Goal: Information Seeking & Learning: Learn about a topic

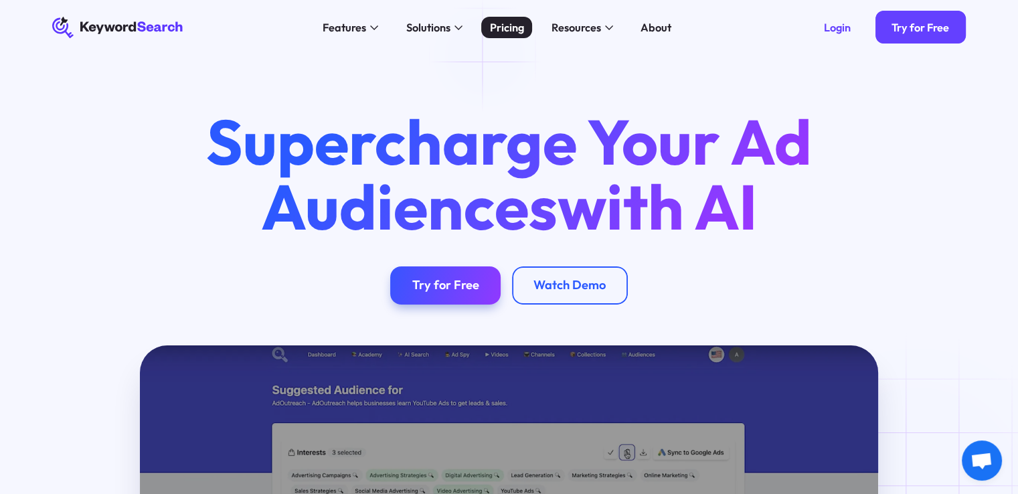
click at [502, 29] on div "Pricing" at bounding box center [507, 27] width 34 height 17
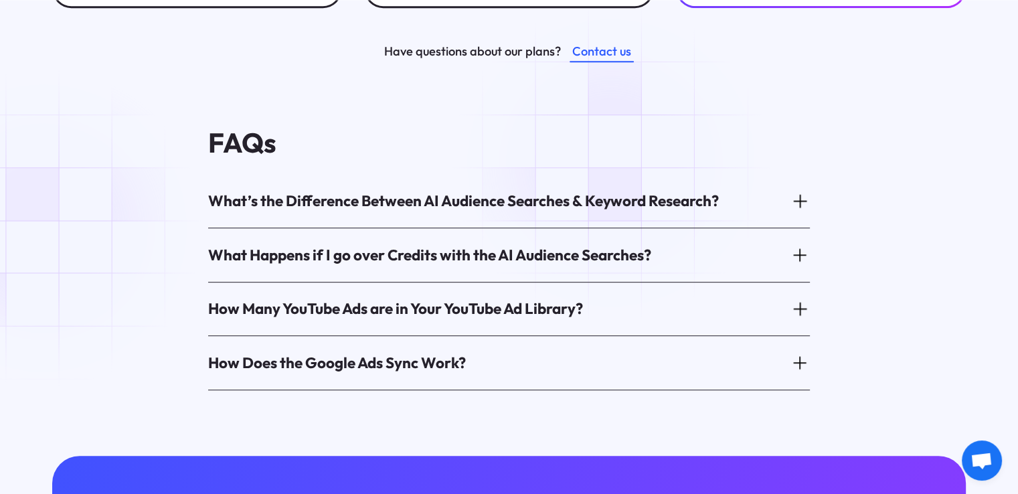
scroll to position [736, 0]
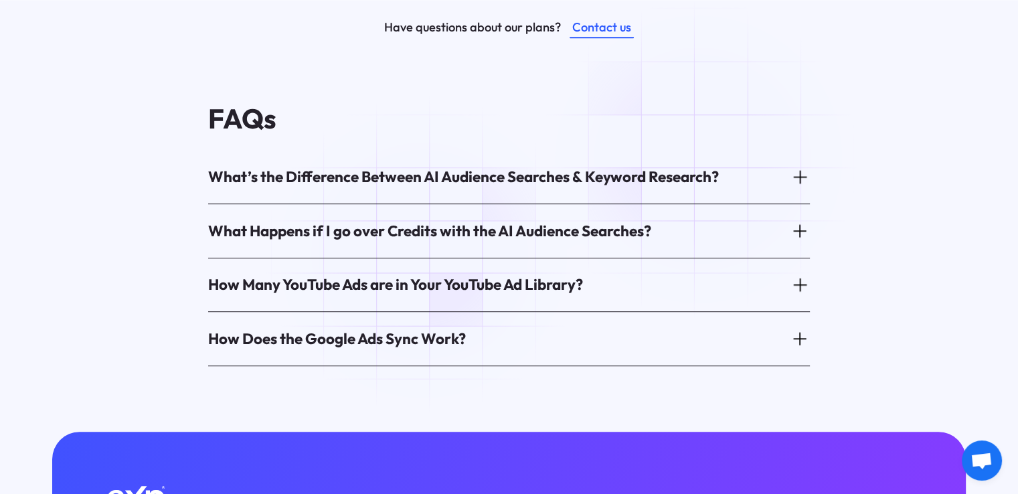
click at [705, 167] on div "What’s the Difference Between AI Audience Searches & Keyword Research?" at bounding box center [463, 177] width 511 height 21
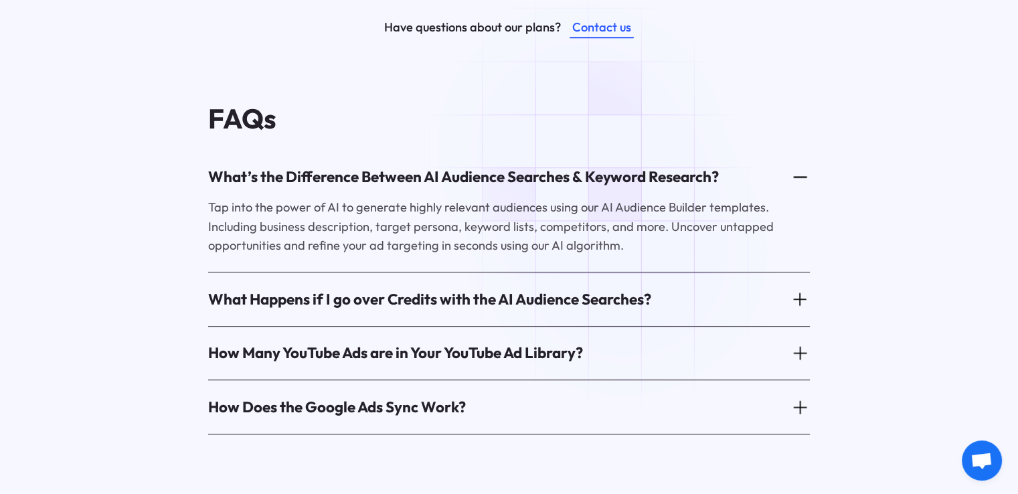
click at [587, 156] on div "What’s the Difference Between AI Audience Searches & Keyword Research?" at bounding box center [509, 177] width 602 height 42
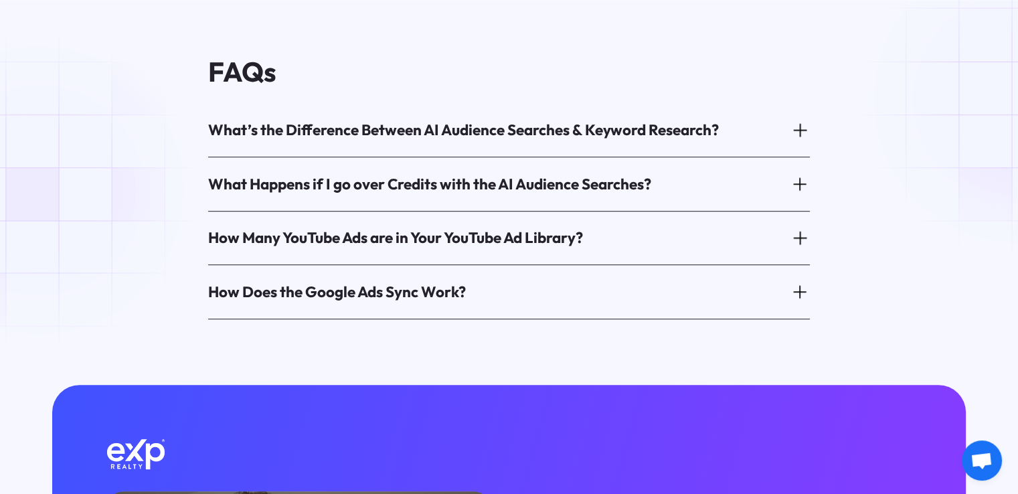
scroll to position [937, 0]
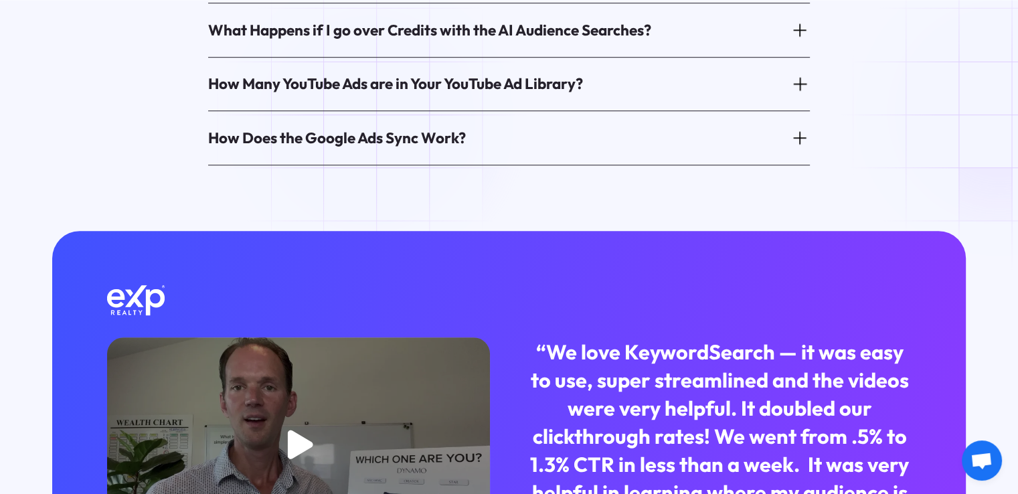
click at [373, 128] on div "How Does the Google Ads Sync Work?" at bounding box center [337, 138] width 258 height 21
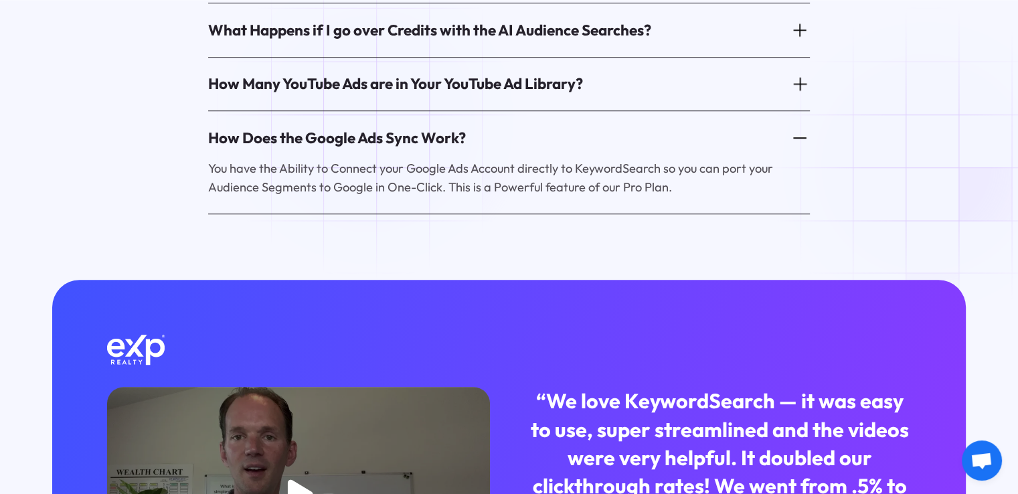
click at [373, 128] on div "How Does the Google Ads Sync Work?" at bounding box center [337, 138] width 258 height 21
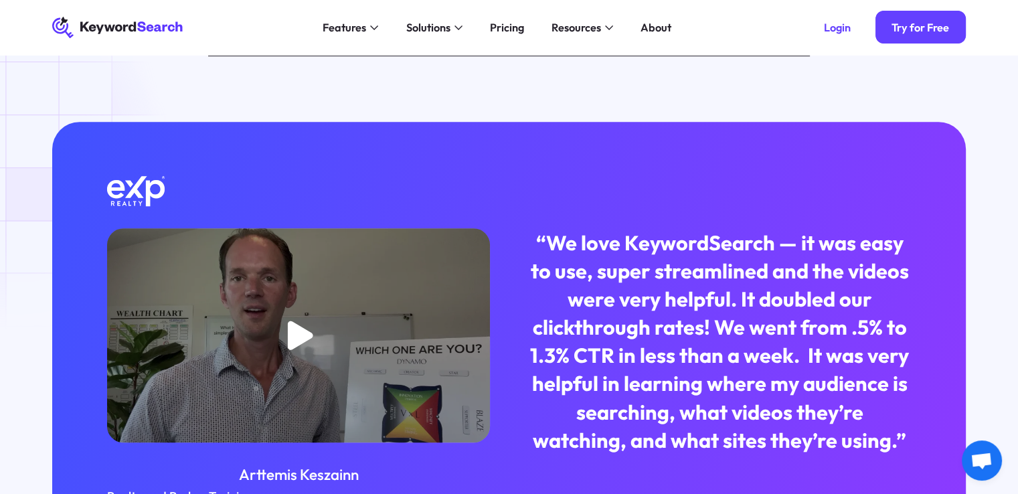
scroll to position [870, 0]
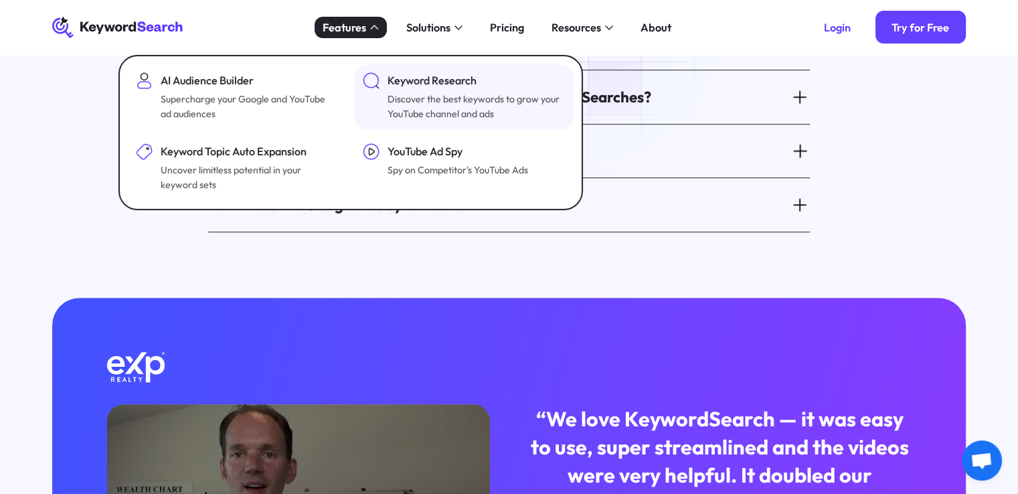
click at [402, 84] on div "Keyword Research" at bounding box center [474, 80] width 175 height 17
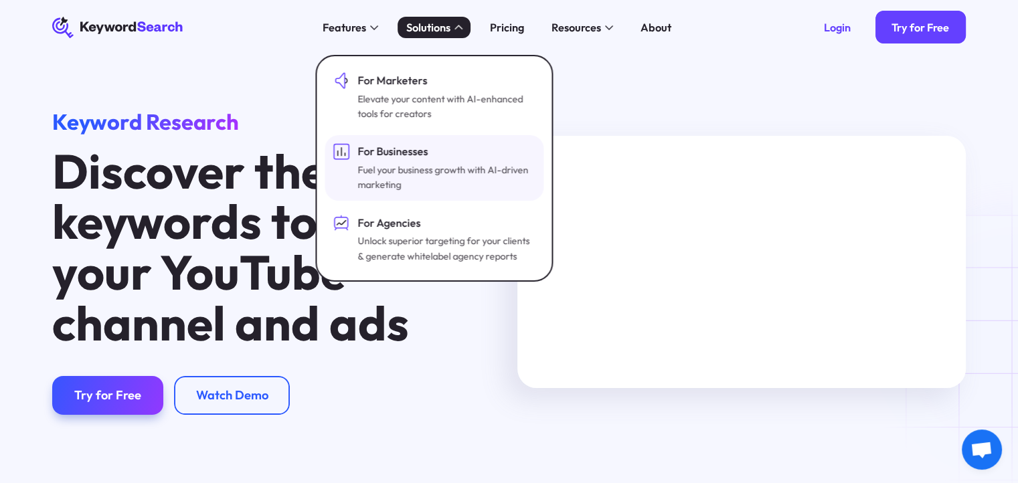
click at [409, 171] on div "Fuel your business growth with AI-driven marketing" at bounding box center [444, 178] width 175 height 30
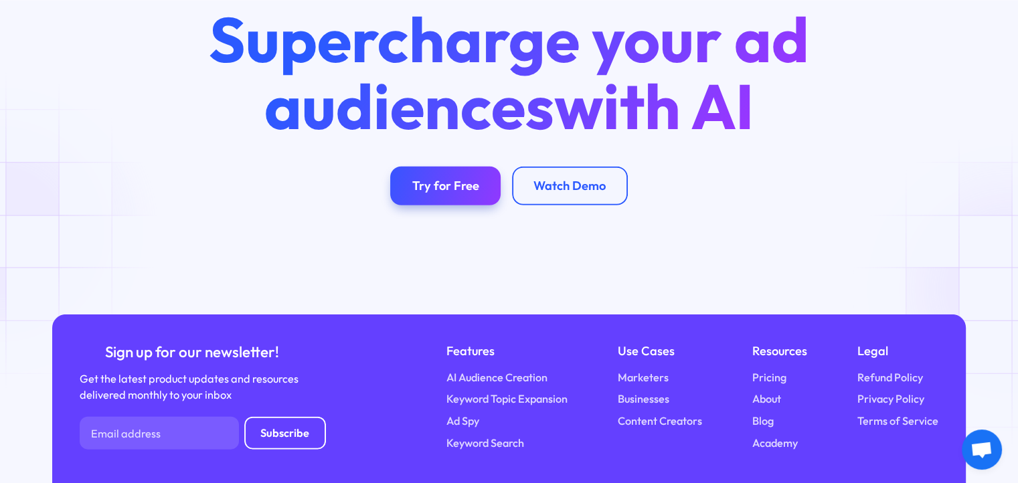
scroll to position [3274, 0]
